Goal: Task Accomplishment & Management: Manage account settings

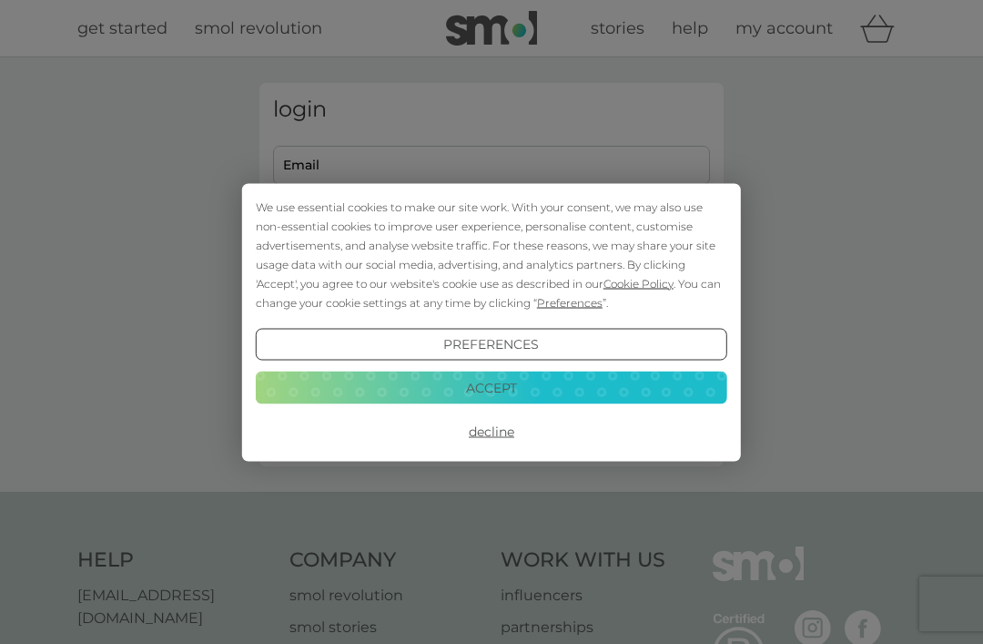
click at [445, 388] on button "Accept" at bounding box center [492, 388] width 472 height 33
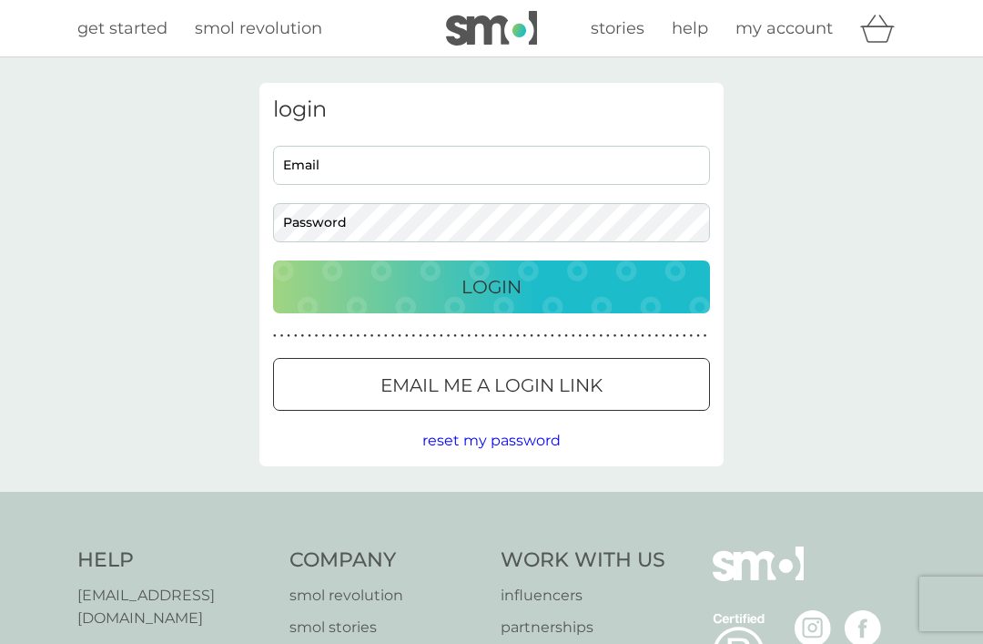
click at [311, 163] on input "Email" at bounding box center [491, 165] width 437 height 39
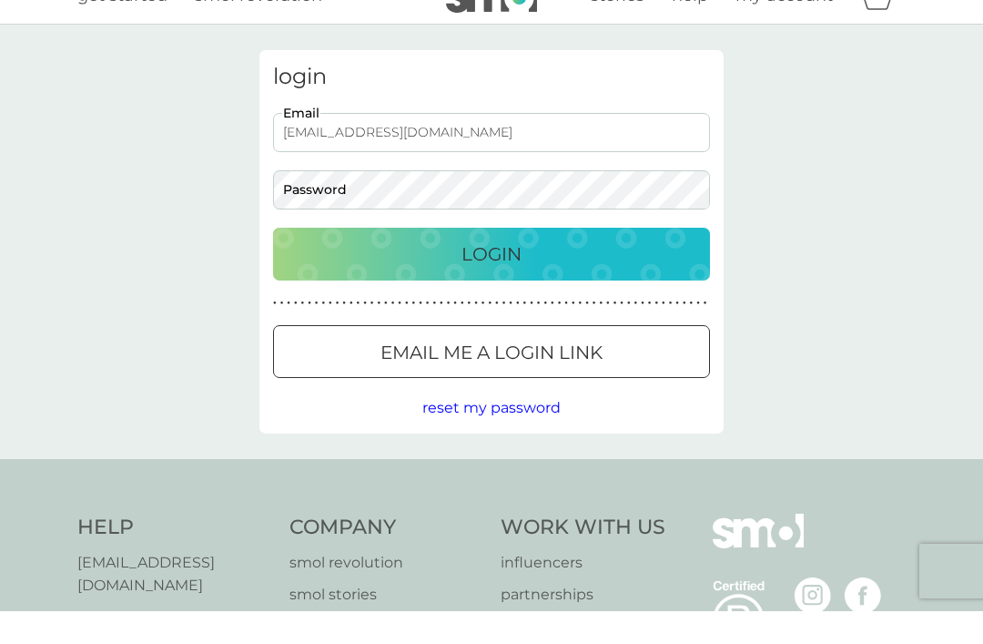
type input "jimmypearson1951@gmail.com"
click at [454, 272] on div "Login" at bounding box center [491, 286] width 401 height 29
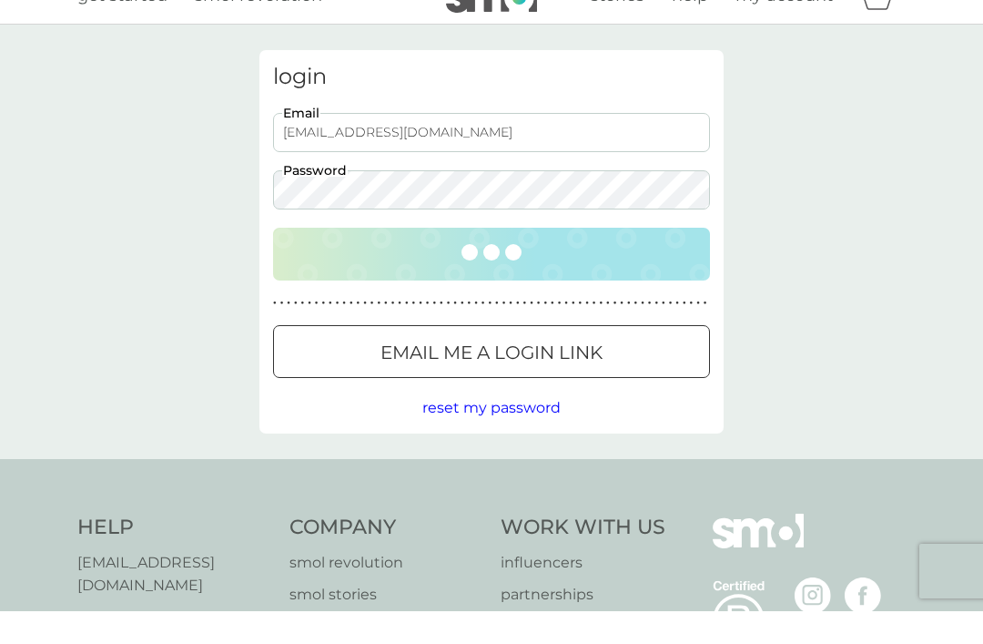
scroll to position [33, 0]
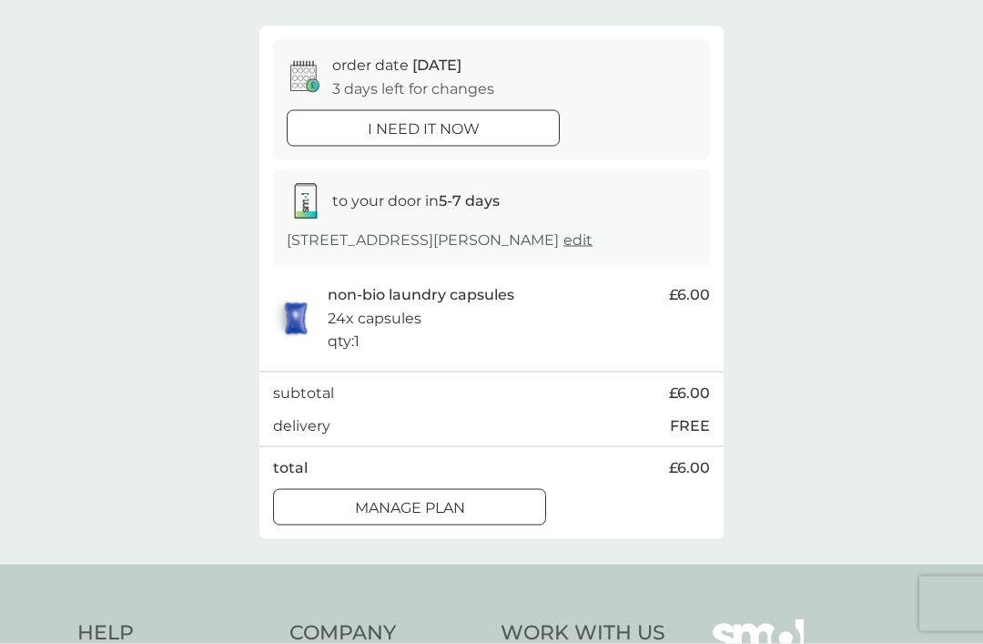
scroll to position [145, 0]
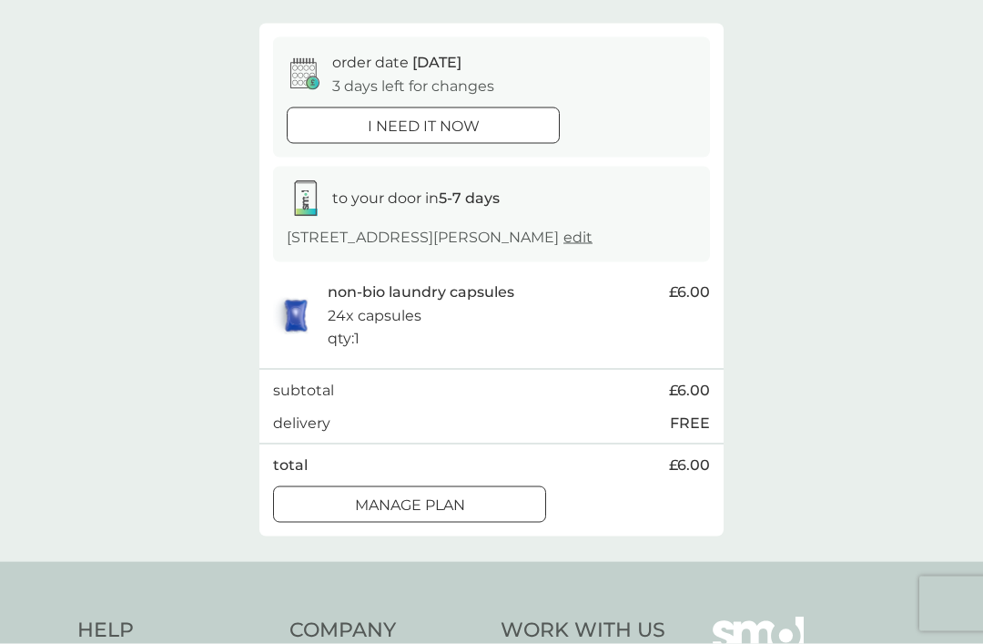
click at [374, 494] on p "Manage plan" at bounding box center [410, 506] width 110 height 24
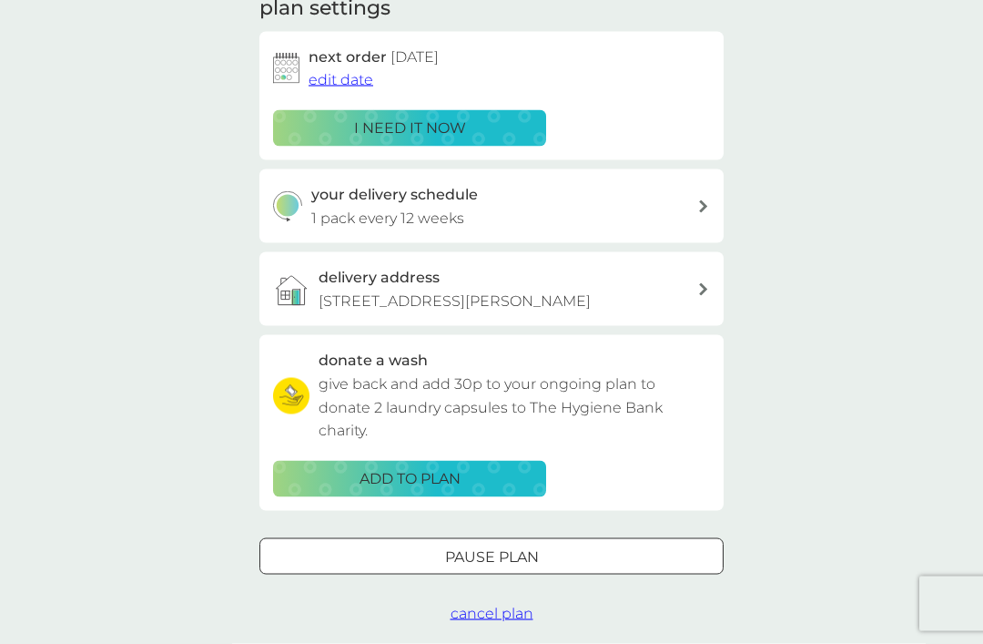
scroll to position [277, 0]
click at [474, 550] on div at bounding box center [492, 555] width 66 height 19
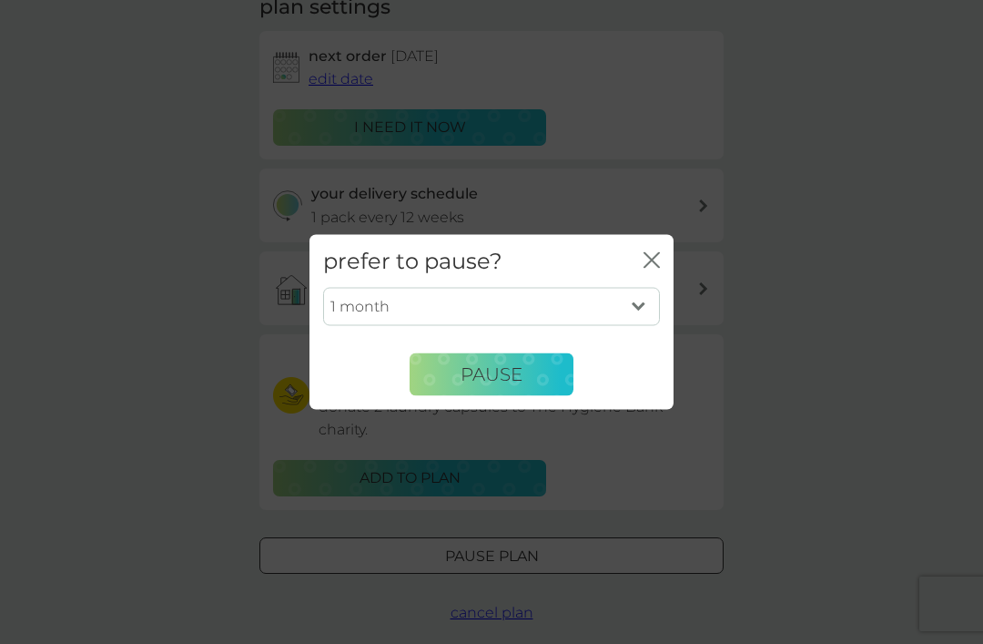
click at [645, 326] on select "1 month 2 months 3 months 4 months 5 months 6 months" at bounding box center [491, 307] width 337 height 38
select select "3"
click at [480, 385] on span "Pause" at bounding box center [492, 374] width 62 height 22
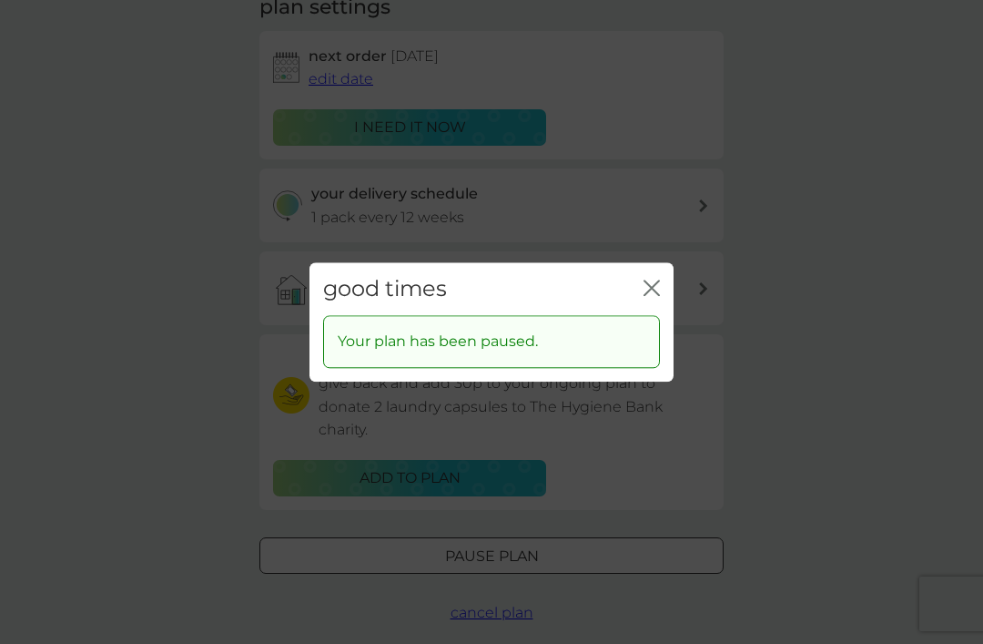
click at [657, 295] on icon "close" at bounding box center [655, 287] width 7 height 15
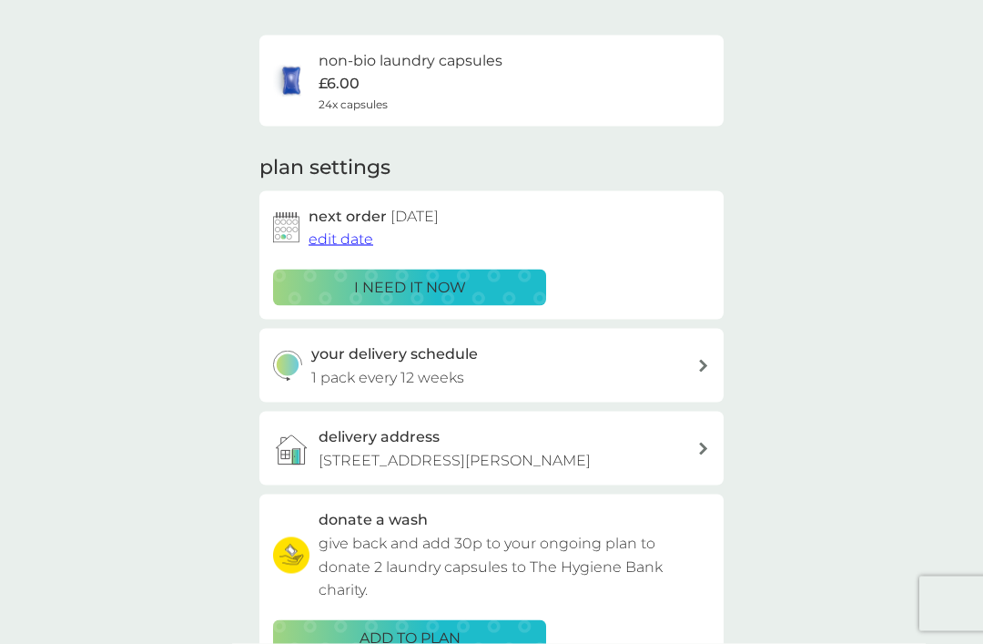
scroll to position [0, 0]
